Goal: Information Seeking & Learning: Find contact information

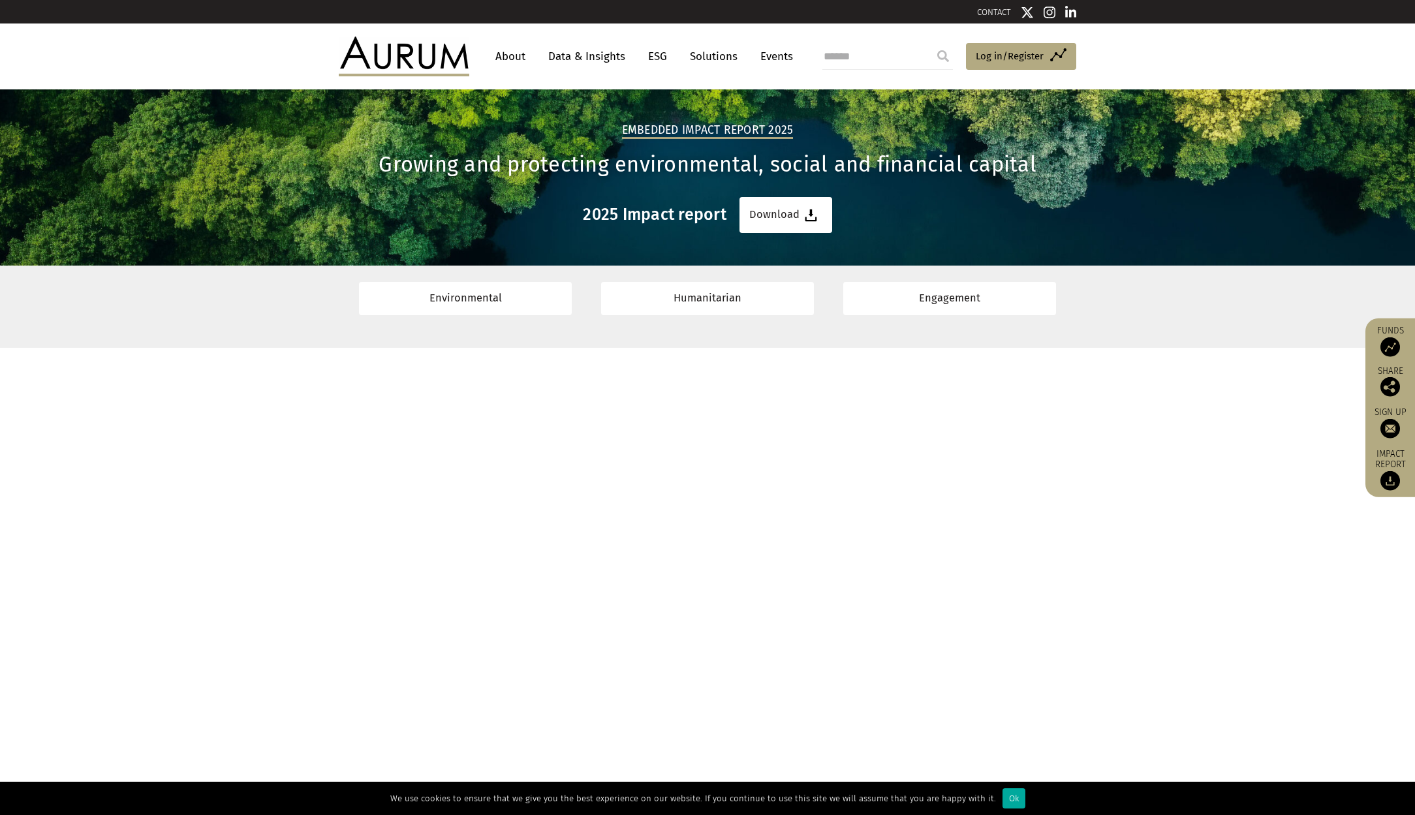
click at [515, 54] on link "About" at bounding box center [510, 56] width 43 height 24
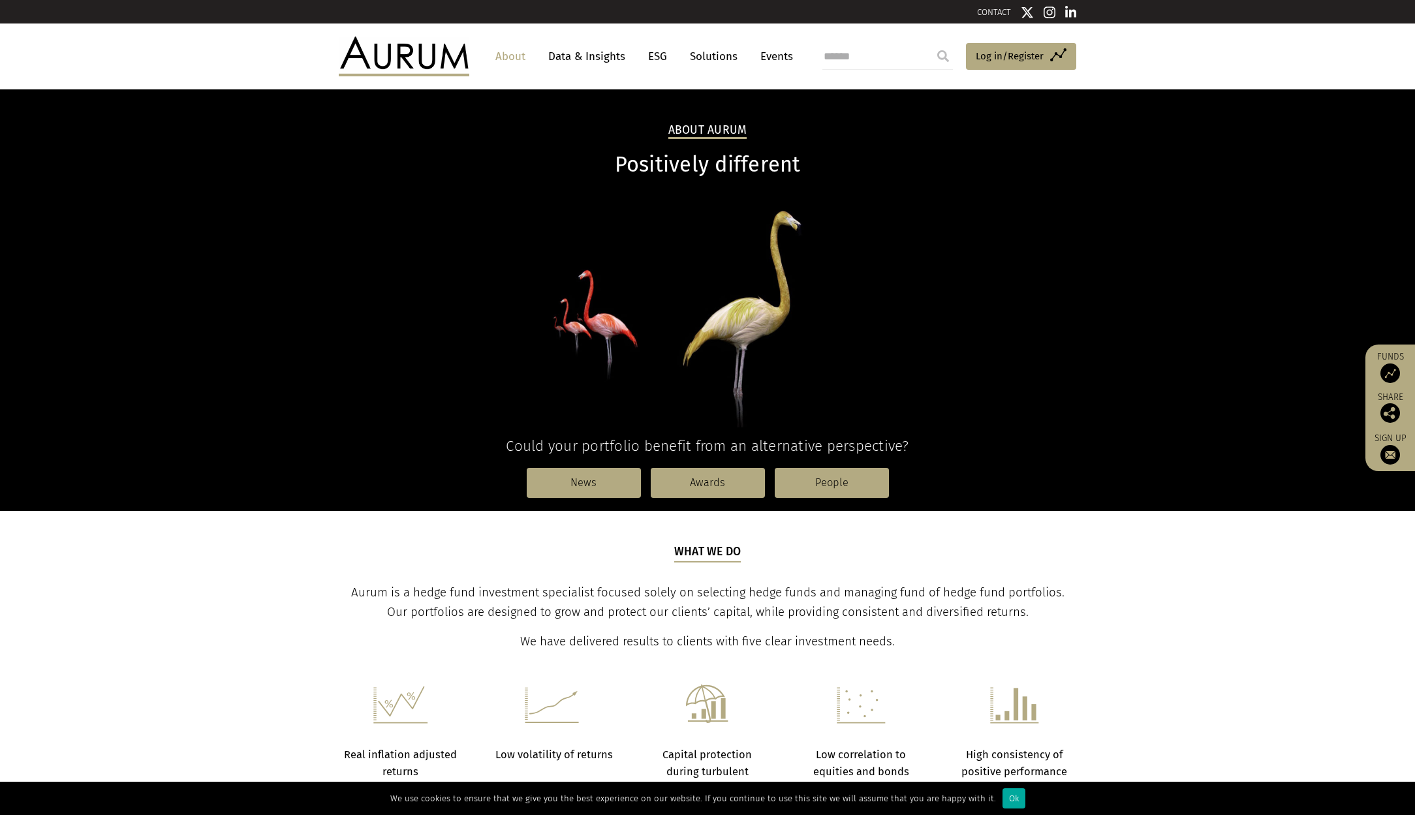
click at [514, 58] on link "About" at bounding box center [510, 56] width 43 height 24
click at [816, 499] on nav "News Awards People" at bounding box center [708, 483] width 738 height 56
click at [822, 480] on link "People" at bounding box center [832, 483] width 114 height 30
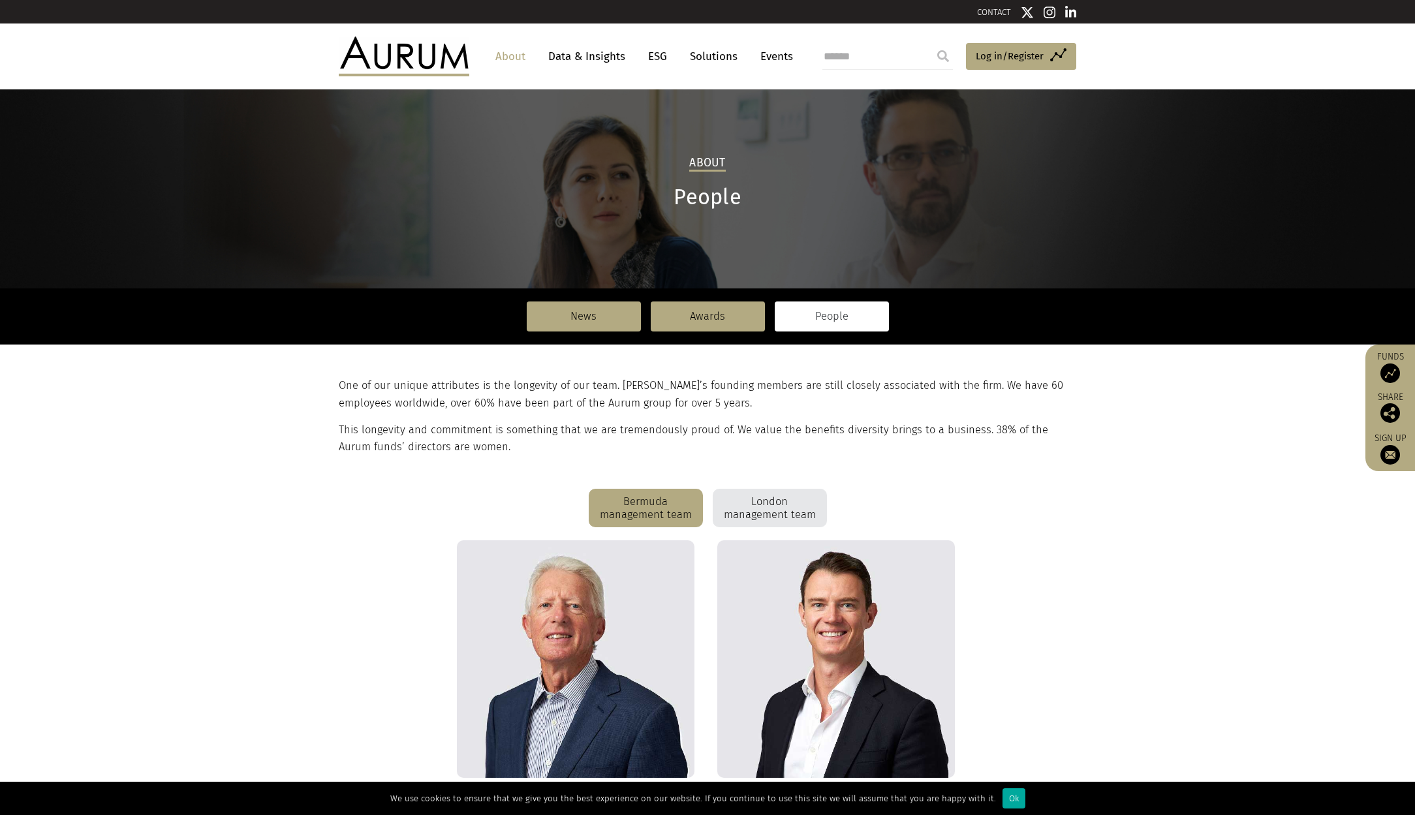
click at [777, 519] on div "London management team" at bounding box center [770, 508] width 114 height 39
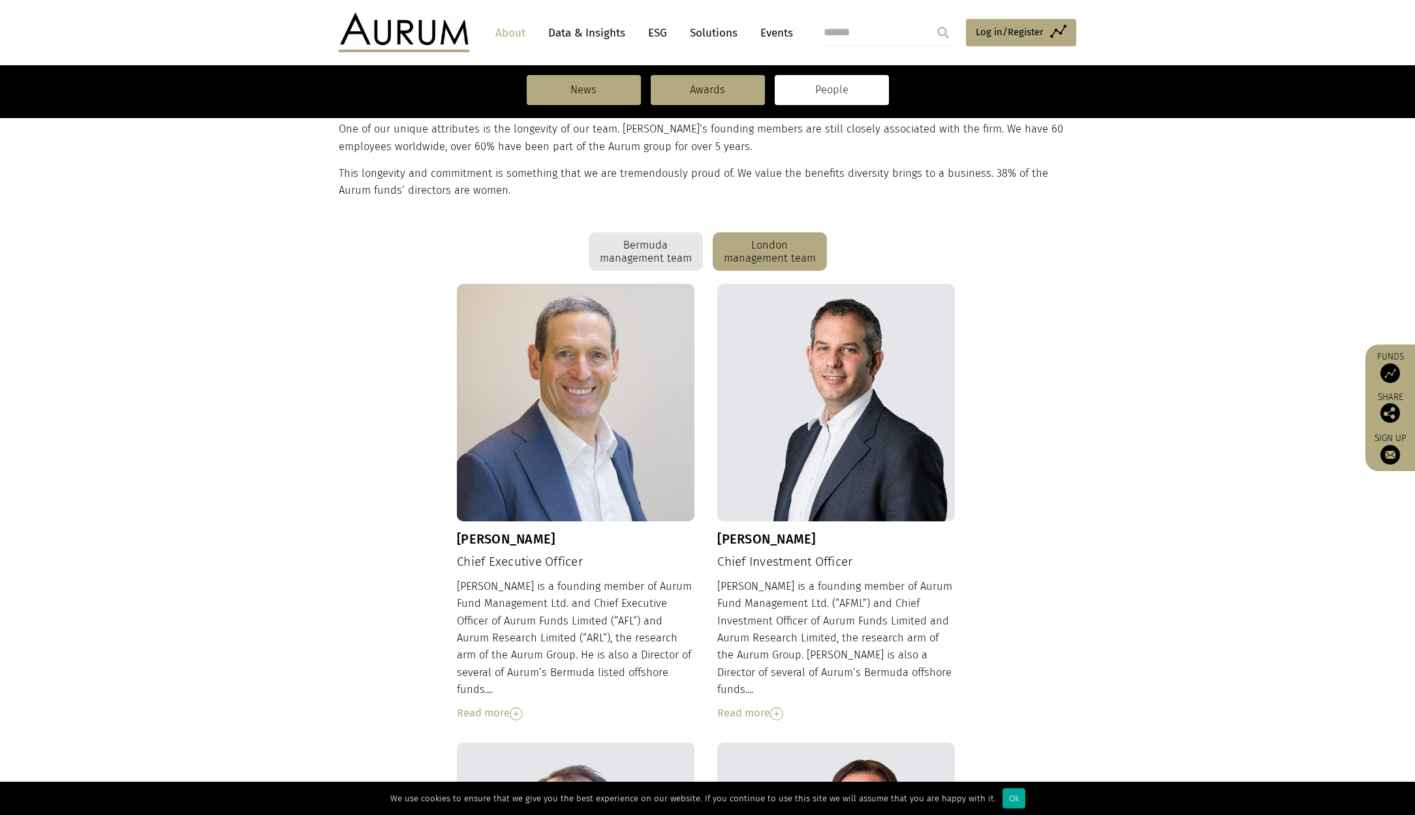
scroll to position [255, 0]
